Goal: Task Accomplishment & Management: Complete application form

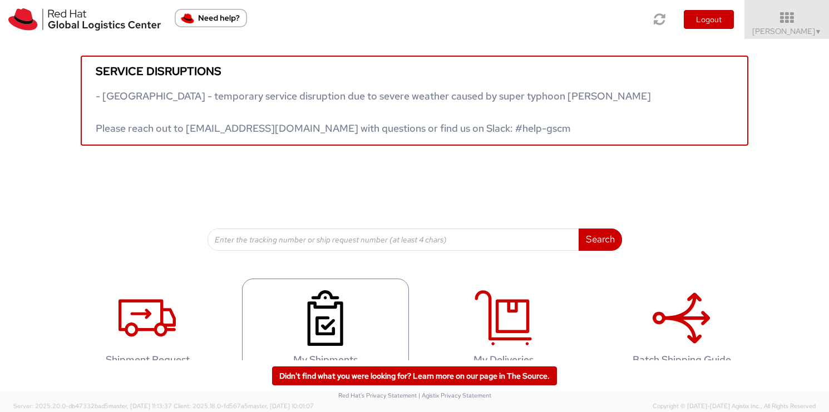
scroll to position [27, 0]
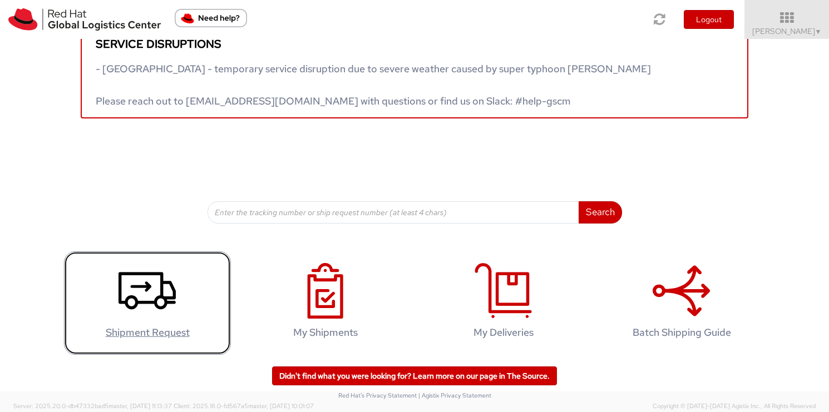
click at [165, 308] on icon at bounding box center [147, 291] width 57 height 56
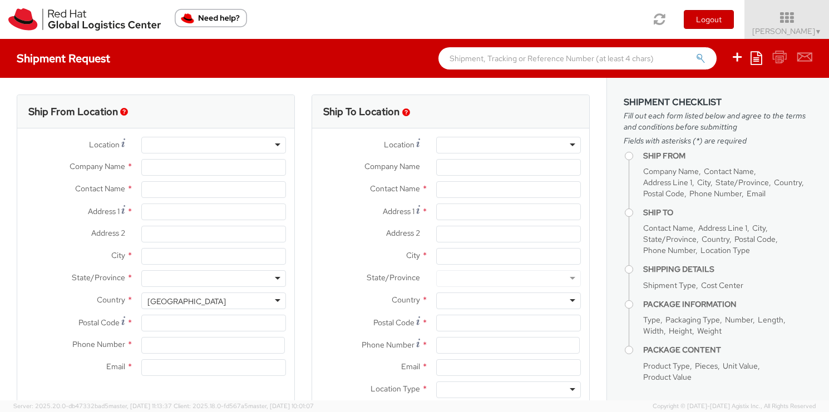
select select "366"
select select
type input "Red Hat"
type input "Randy Smith"
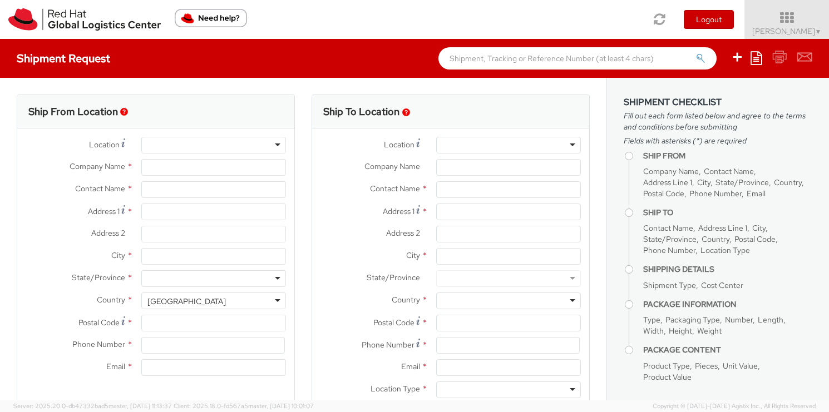
type input "rasmith@redhat.com"
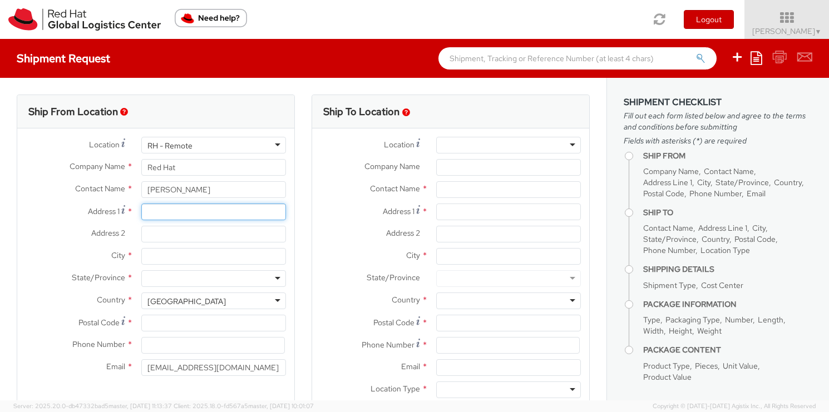
click at [198, 211] on input "Address 1 *" at bounding box center [213, 212] width 145 height 17
type input "6805 El Fuerte"
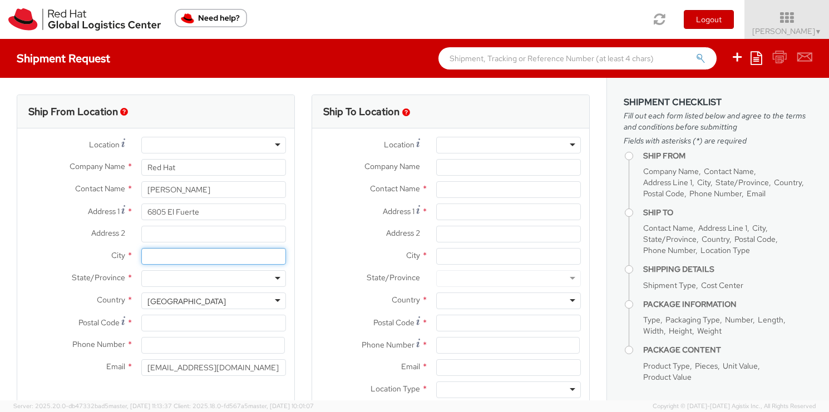
click at [189, 257] on input "City *" at bounding box center [213, 256] width 145 height 17
type input "Carlsbad"
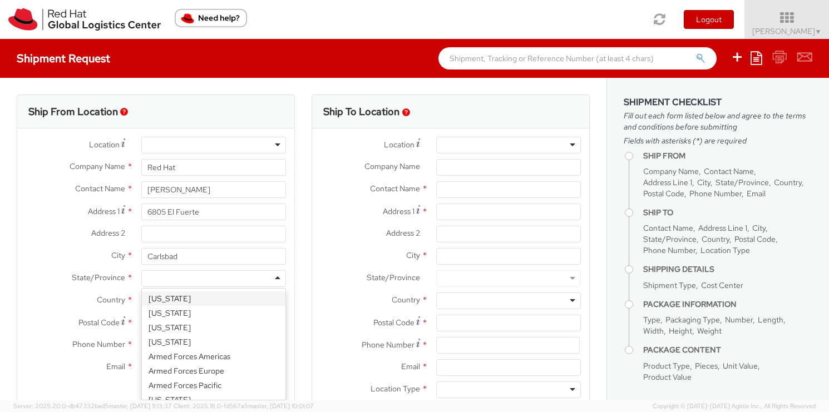
click at [183, 276] on div at bounding box center [213, 278] width 145 height 17
type input "ca"
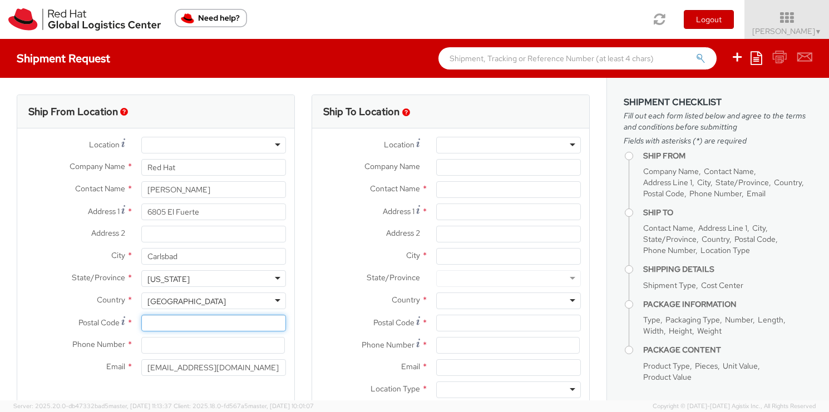
click at [186, 326] on input "Postal Code *" at bounding box center [213, 323] width 145 height 17
type input "92009"
click at [186, 342] on input at bounding box center [213, 345] width 144 height 17
type input "4089213297"
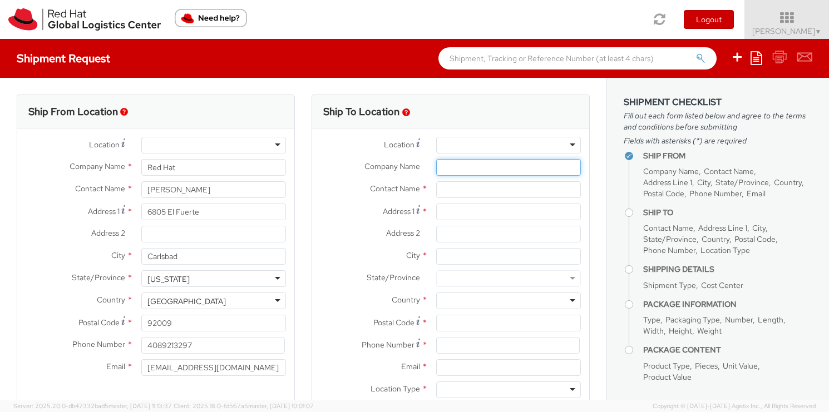
click at [519, 165] on input "Company Name *" at bounding box center [508, 167] width 145 height 17
type input "BOW"
click at [516, 188] on input "text" at bounding box center [508, 189] width 145 height 17
type input "Jay Doughten"
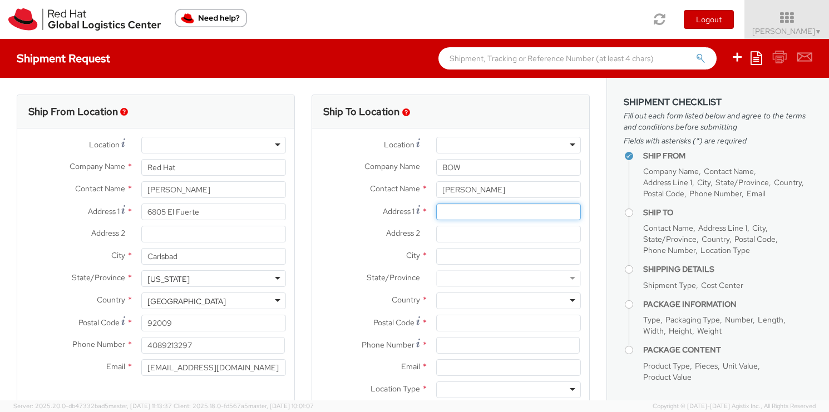
click at [508, 211] on input "Address 1 *" at bounding box center [508, 212] width 145 height 17
type input "123 NW Canal St, Ste-1"
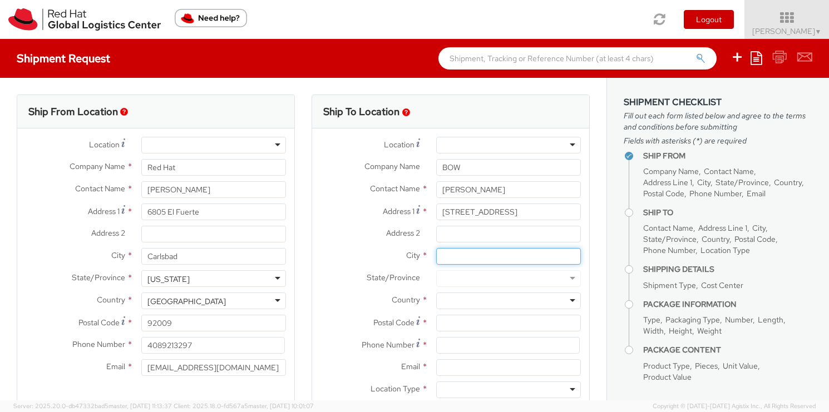
click at [493, 256] on input "City *" at bounding box center [508, 256] width 145 height 17
type input "Seattle"
click at [484, 279] on div at bounding box center [508, 278] width 145 height 17
click at [480, 283] on div at bounding box center [508, 278] width 145 height 17
click at [490, 304] on div at bounding box center [508, 301] width 145 height 17
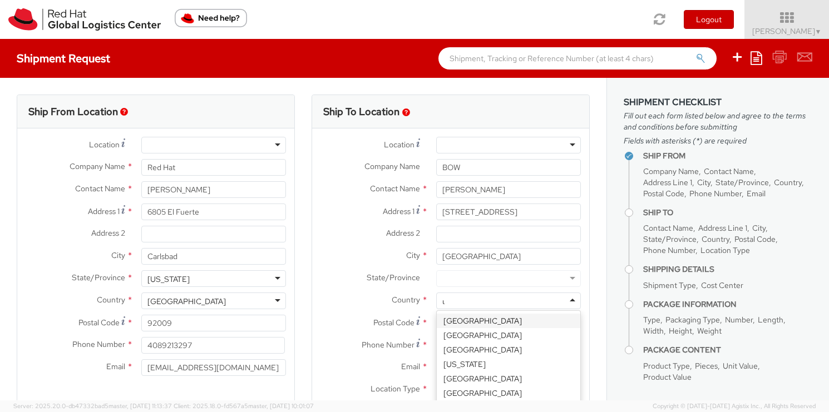
type input "un"
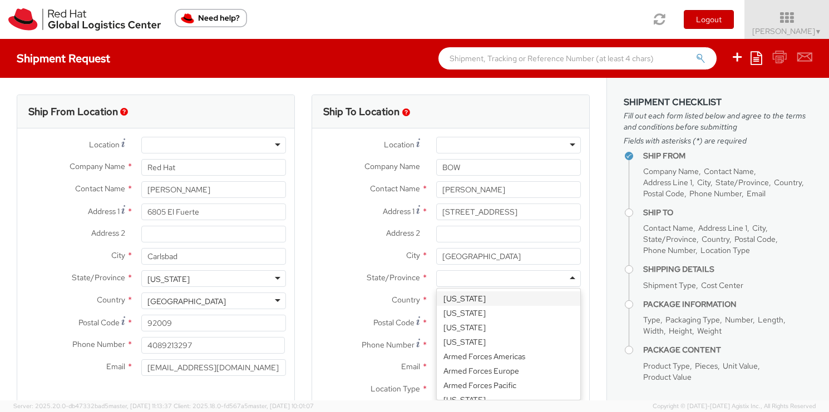
click at [503, 279] on div at bounding box center [508, 278] width 145 height 17
type input "wa"
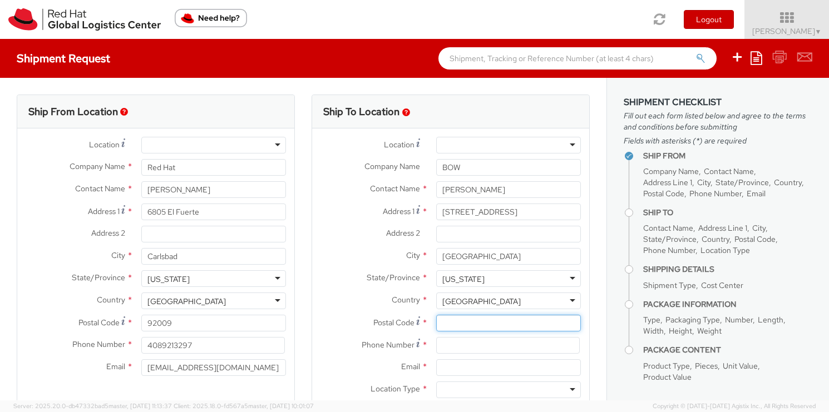
click at [481, 328] on input "Postal Code *" at bounding box center [508, 323] width 145 height 17
type input "98107"
click at [480, 345] on input at bounding box center [508, 345] width 144 height 17
type input "2068496500"
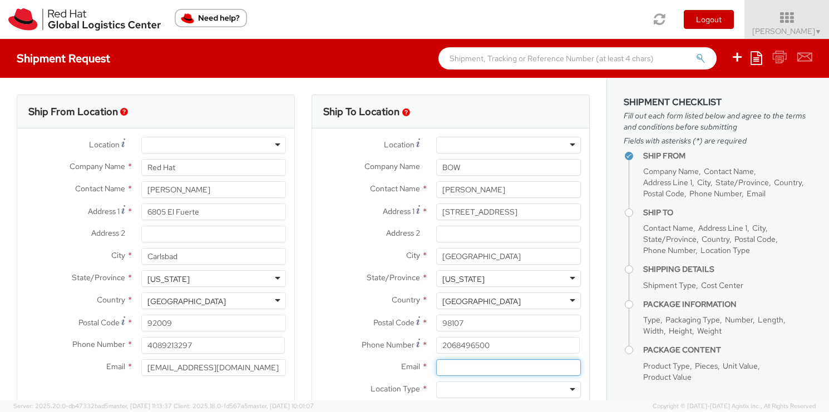
click at [559, 366] on input "Email *" at bounding box center [508, 367] width 145 height 17
type input "jay@blueowl.us"
click at [551, 387] on div at bounding box center [508, 390] width 145 height 17
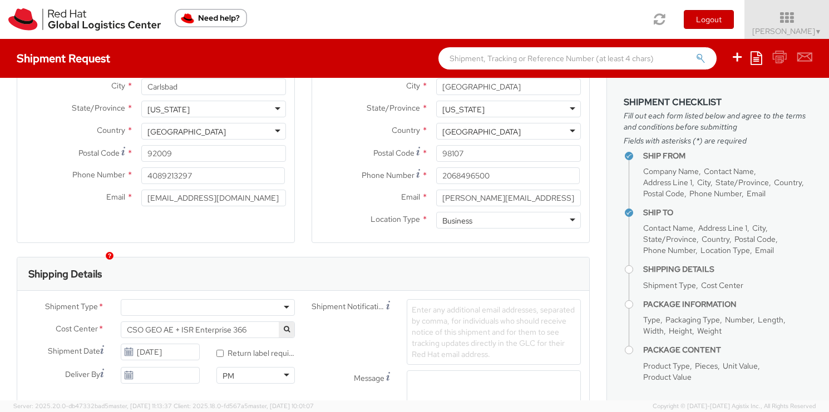
scroll to position [283, 0]
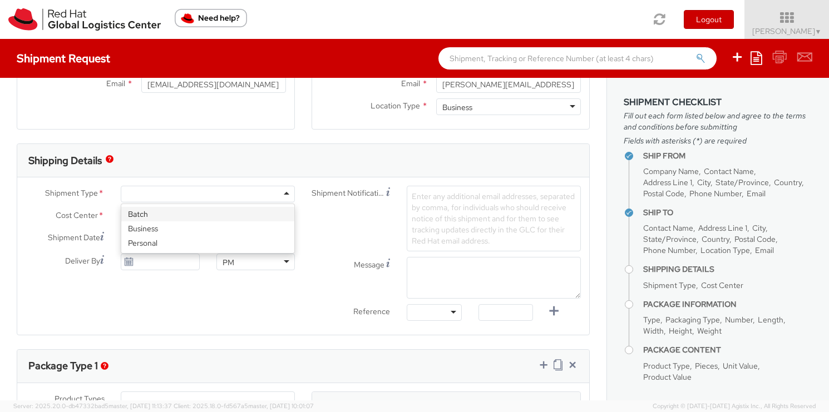
click at [285, 194] on div at bounding box center [208, 194] width 174 height 17
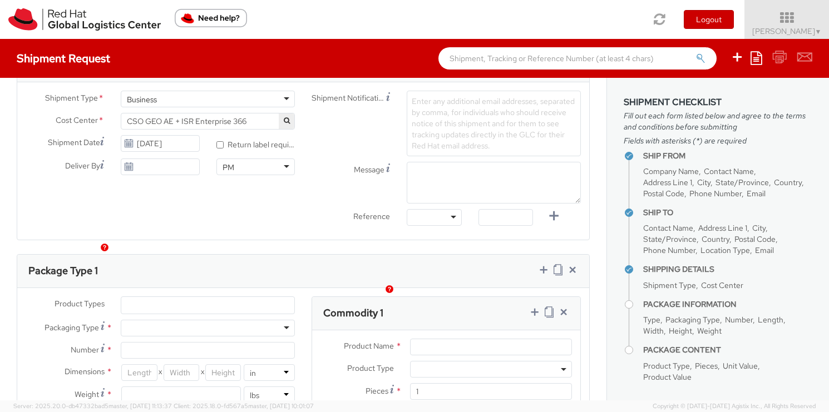
scroll to position [367, 0]
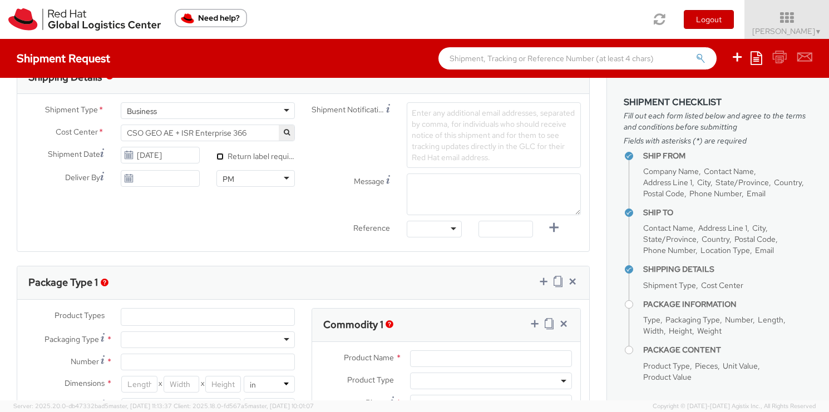
click at [220, 158] on input "* Return label required" at bounding box center [219, 156] width 7 height 7
checkbox input "true"
click at [180, 317] on ul at bounding box center [207, 317] width 173 height 17
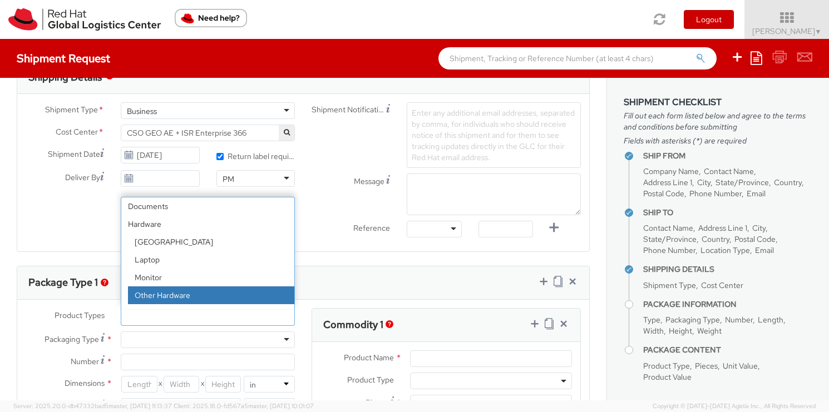
select select "HARD_OTHER"
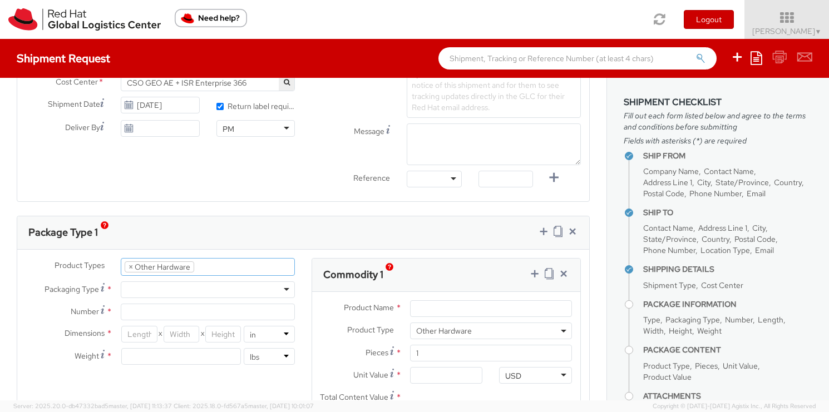
scroll to position [449, 0]
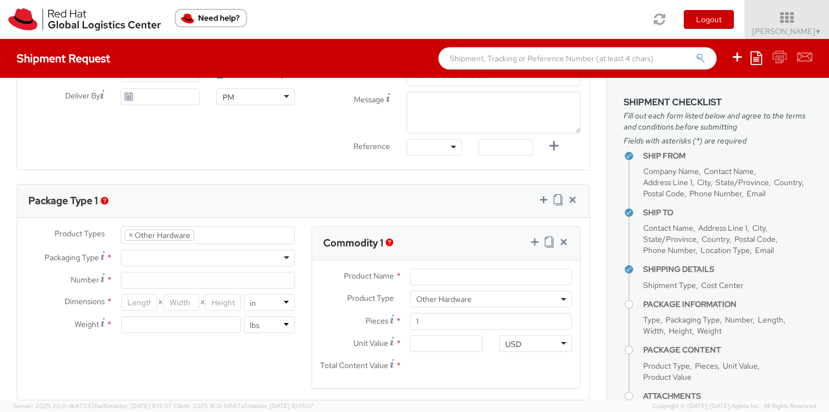
click at [181, 267] on div "Product Types * Documents Docking Station Laptop Monitor Other Hardware Server …" at bounding box center [160, 285] width 286 height 118
click at [193, 260] on div at bounding box center [208, 258] width 174 height 17
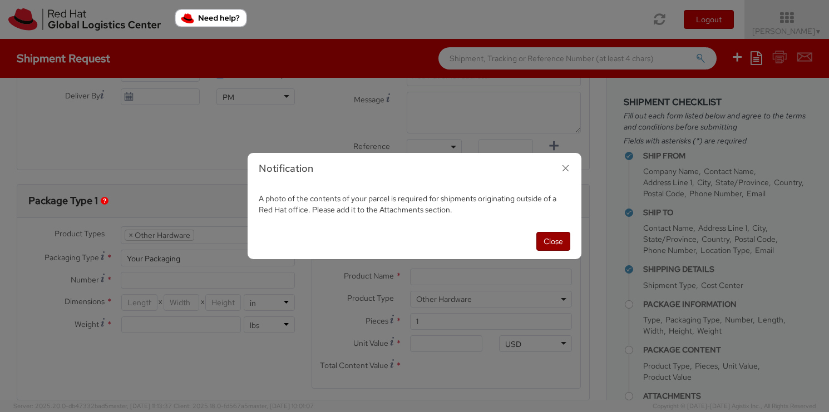
click at [555, 238] on button "Close" at bounding box center [553, 241] width 34 height 19
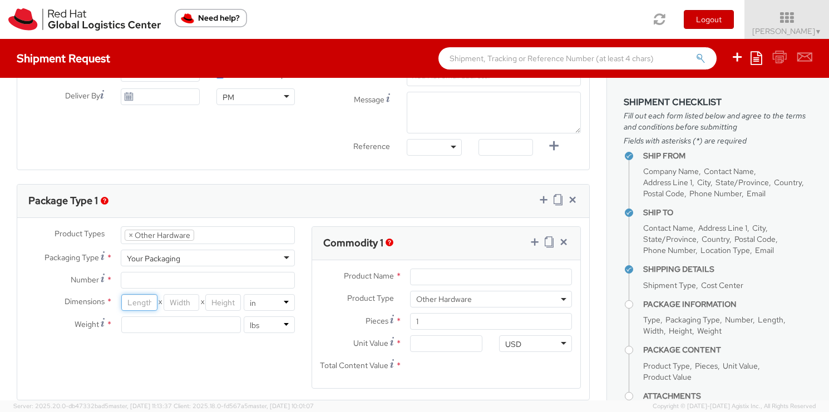
click at [149, 304] on input "number" at bounding box center [139, 302] width 36 height 17
type input "12"
click at [190, 301] on input "number" at bounding box center [182, 302] width 36 height 17
type input "11"
click at [230, 300] on input "number" at bounding box center [223, 302] width 36 height 17
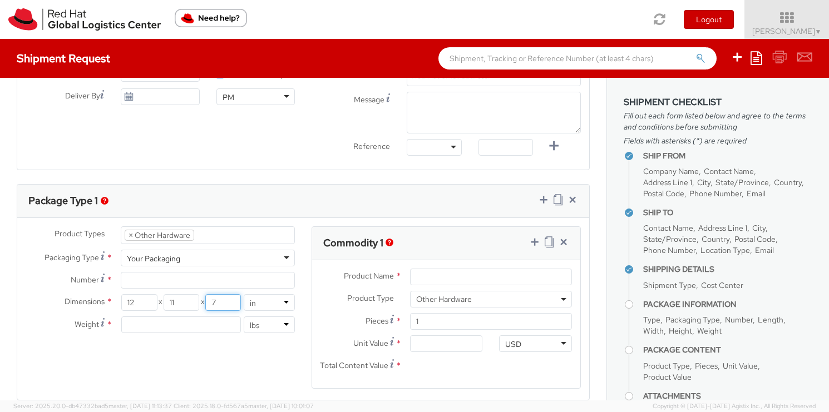
type input "7"
click at [210, 324] on input "number" at bounding box center [181, 325] width 120 height 17
type input "7"
click at [428, 278] on input "Product Name *" at bounding box center [491, 277] width 162 height 17
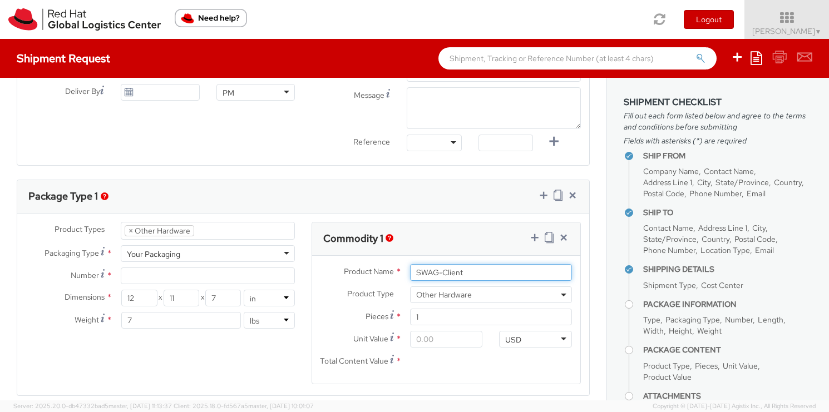
type input "SWAG-Client"
click at [431, 340] on input "Unit Value *" at bounding box center [446, 339] width 73 height 17
type input "5.00"
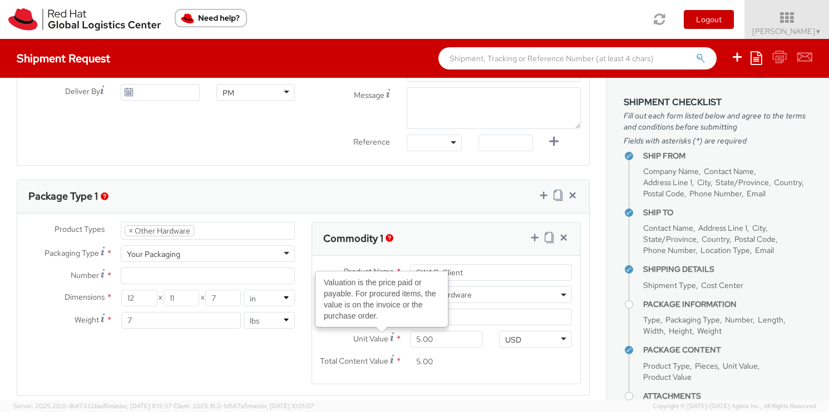
click at [290, 363] on div "Product Types * Documents Docking Station Laptop Monitor Other Hardware Server …" at bounding box center [303, 310] width 572 height 176
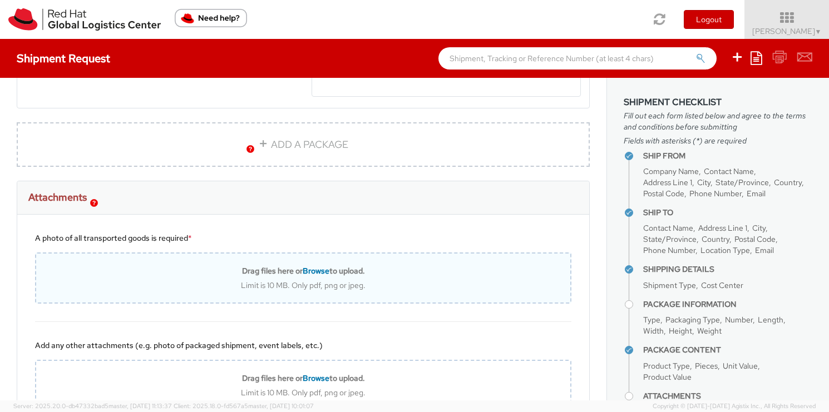
scroll to position [750, 0]
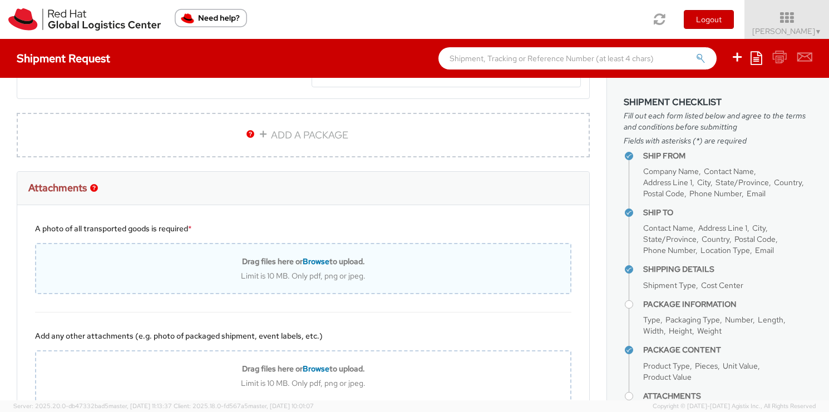
click at [359, 280] on div "Limit is 10 MB. Only pdf, png or jpeg." at bounding box center [303, 276] width 534 height 10
type input "C:\fakepath\swag-10.6.pdf"
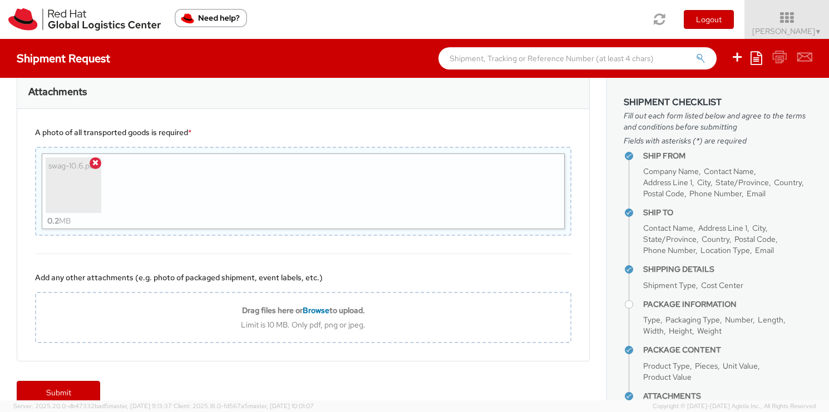
scroll to position [866, 0]
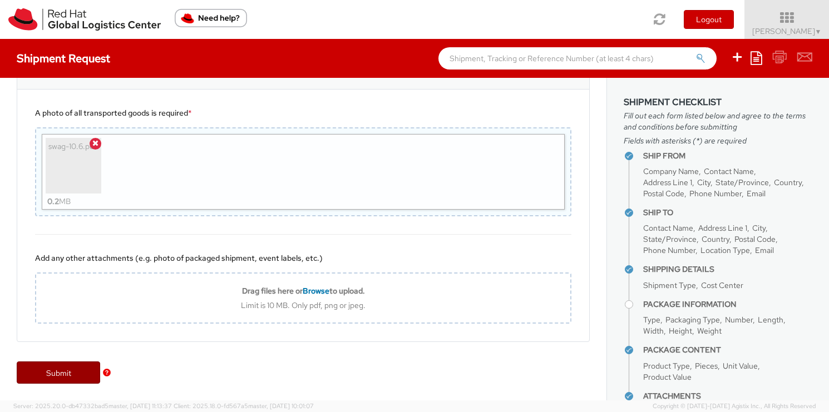
click at [63, 378] on link "Submit" at bounding box center [58, 373] width 83 height 22
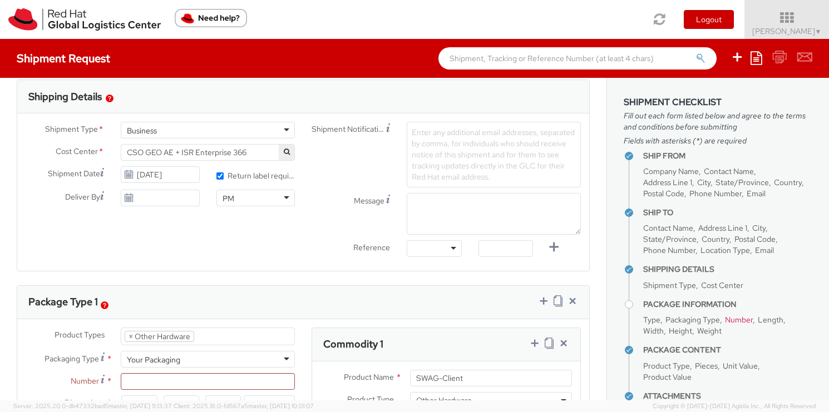
scroll to position [348, 0]
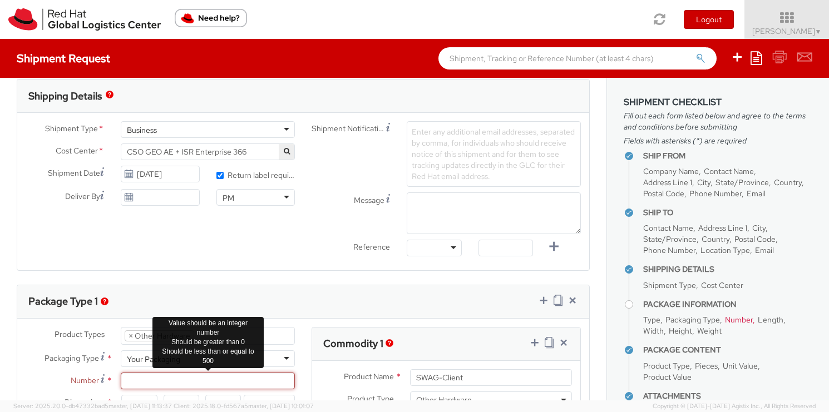
click at [194, 379] on input "Number *" at bounding box center [208, 381] width 174 height 17
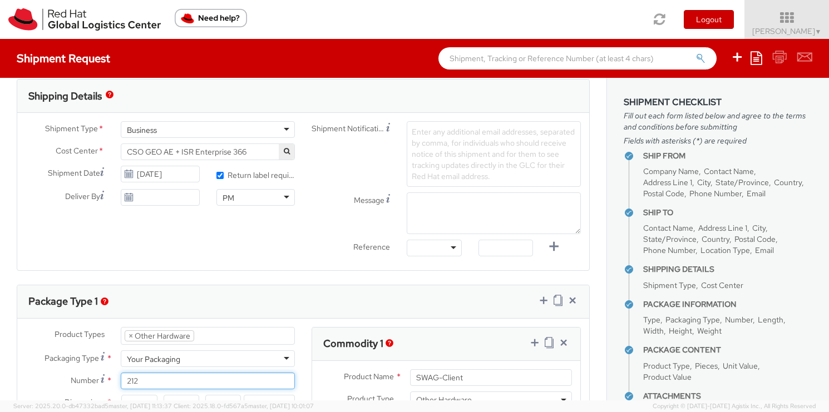
type input "212"
click at [314, 387] on div "Product Name * SWAG-Client" at bounding box center [446, 380] width 268 height 22
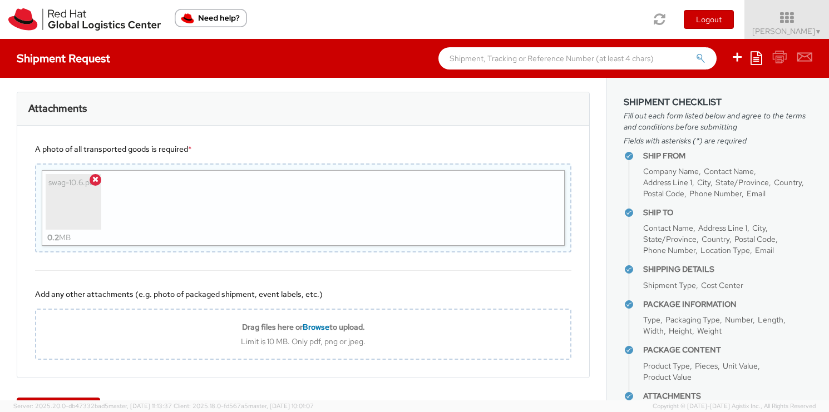
scroll to position [866, 0]
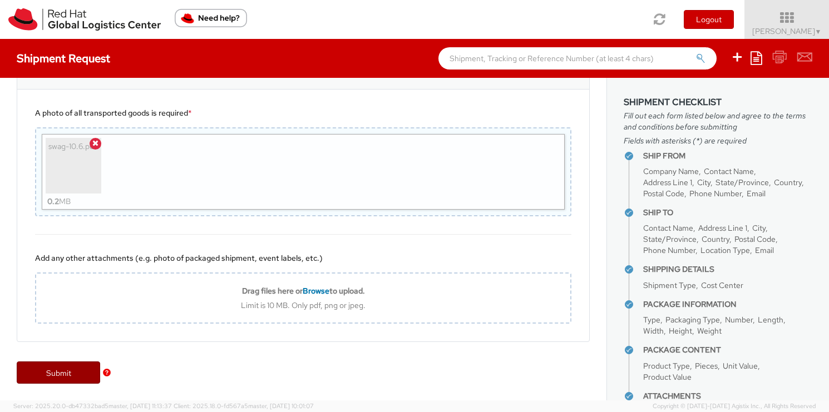
click at [69, 369] on link "Submit" at bounding box center [58, 373] width 83 height 22
